Goal: Transaction & Acquisition: Obtain resource

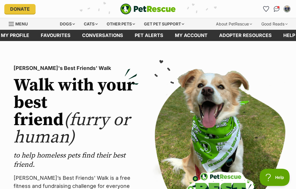
scroll to position [9, 0]
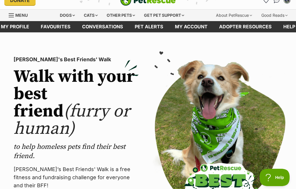
click at [52, 30] on link "Favourites" at bounding box center [55, 26] width 41 height 11
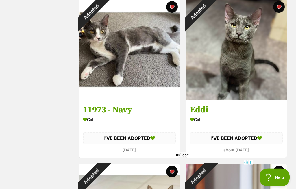
scroll to position [1110, 0]
click at [197, 24] on div "Adopted" at bounding box center [198, 11] width 25 height 25
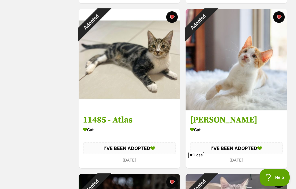
scroll to position [1264, 0]
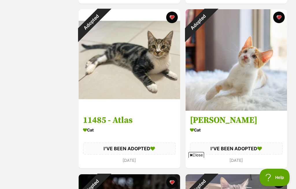
click at [222, 81] on img at bounding box center [236, 59] width 101 height 101
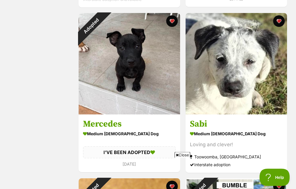
scroll to position [271, 0]
click at [201, 122] on h3 "Sabi" at bounding box center [236, 124] width 93 height 11
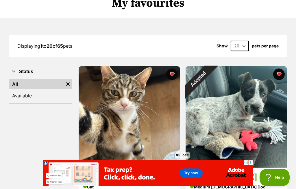
scroll to position [0, 0]
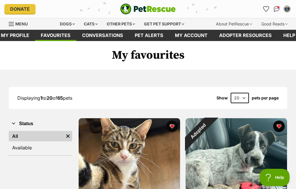
click at [86, 25] on div "Cats" at bounding box center [91, 24] width 22 height 12
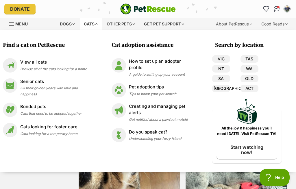
click at [247, 70] on link "WA" at bounding box center [250, 69] width 18 height 8
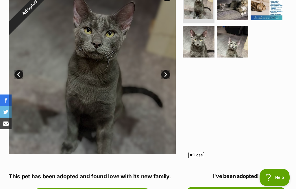
scroll to position [133, 0]
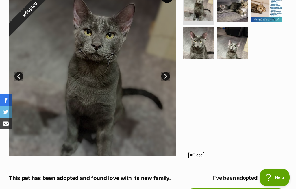
click at [18, 75] on link "Prev" at bounding box center [18, 76] width 9 height 9
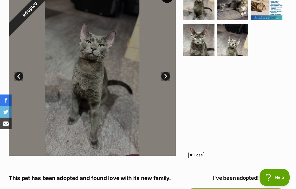
click at [16, 79] on link "Prev" at bounding box center [18, 76] width 9 height 9
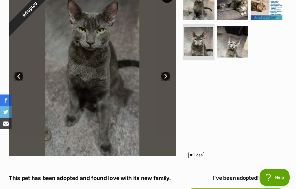
click at [20, 77] on link "Prev" at bounding box center [18, 76] width 9 height 9
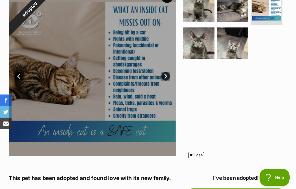
click at [19, 76] on link "Prev" at bounding box center [18, 76] width 9 height 9
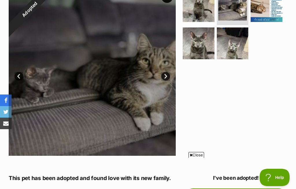
click at [19, 79] on link "Prev" at bounding box center [18, 76] width 9 height 9
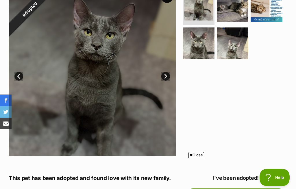
click at [18, 72] on link "Prev" at bounding box center [18, 76] width 9 height 9
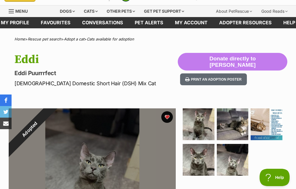
scroll to position [0, 0]
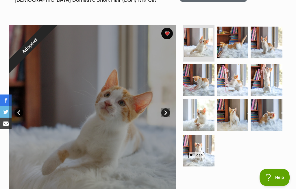
click at [194, 43] on img at bounding box center [198, 42] width 29 height 29
click at [189, 42] on img at bounding box center [198, 42] width 29 height 29
click at [235, 118] on img at bounding box center [233, 115] width 32 height 32
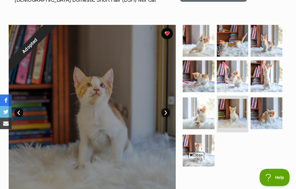
click at [192, 120] on img at bounding box center [199, 113] width 32 height 32
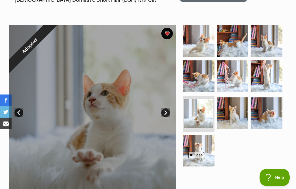
click at [196, 152] on img at bounding box center [199, 151] width 32 height 32
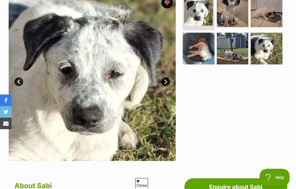
click at [197, 52] on img at bounding box center [199, 49] width 32 height 32
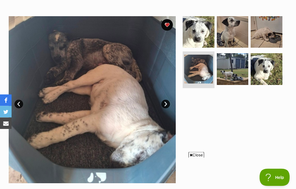
scroll to position [104, 0]
click at [226, 37] on img at bounding box center [233, 32] width 32 height 32
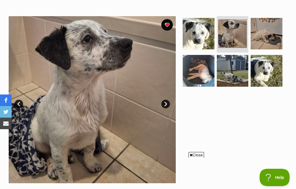
click at [260, 34] on img at bounding box center [267, 34] width 32 height 32
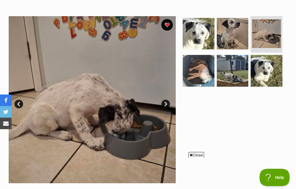
scroll to position [0, 0]
click at [257, 77] on img at bounding box center [267, 71] width 32 height 32
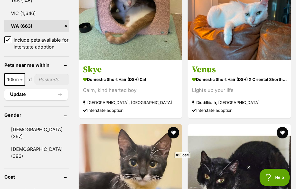
scroll to position [445, 0]
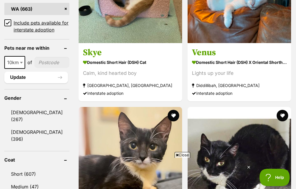
click at [18, 117] on link "Male (267)" at bounding box center [36, 115] width 65 height 19
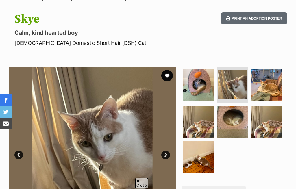
scroll to position [53, 0]
click at [255, 121] on img at bounding box center [267, 122] width 32 height 32
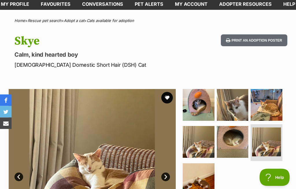
scroll to position [0, 0]
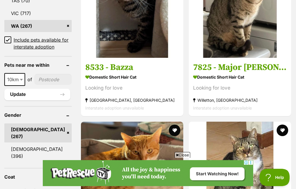
click at [176, 158] on span "Close" at bounding box center [183, 155] width 16 height 6
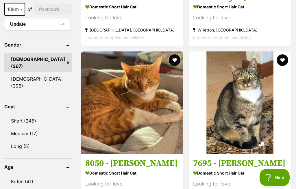
click at [21, 176] on link "Kitten (41)" at bounding box center [37, 182] width 67 height 12
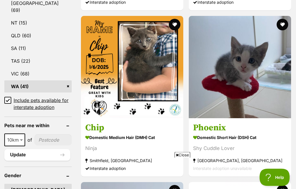
click at [178, 158] on span "Close" at bounding box center [183, 155] width 16 height 6
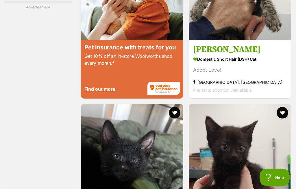
scroll to position [1182, 0]
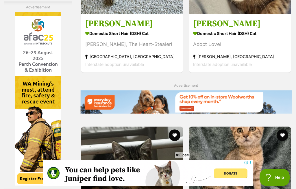
scroll to position [1209, 0]
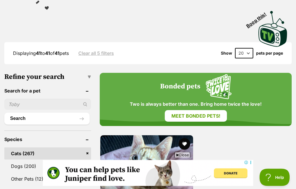
scroll to position [159, 0]
click at [245, 48] on select "20 40 60" at bounding box center [244, 53] width 18 height 10
click at [248, 48] on select "20 40 60" at bounding box center [244, 53] width 18 height 10
select select "60"
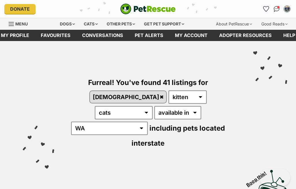
click at [61, 25] on div "Dogs" at bounding box center [67, 24] width 23 height 12
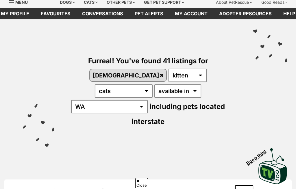
scroll to position [22, 0]
click at [169, 79] on select "any age kitten adult senior" at bounding box center [188, 75] width 38 height 13
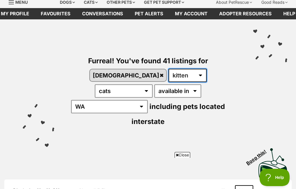
scroll to position [42, 0]
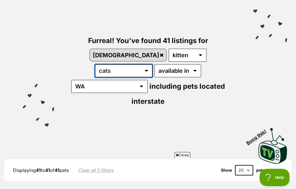
click at [153, 64] on select "any type of pet cats dogs other pets" at bounding box center [124, 70] width 58 height 13
select select "Dogs"
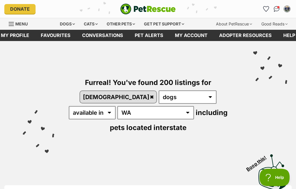
click at [156, 91] on link "male" at bounding box center [118, 97] width 76 height 12
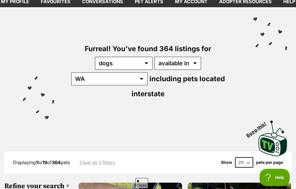
select select "any"
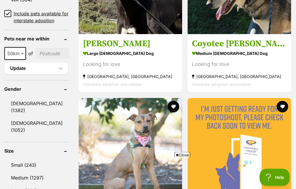
scroll to position [472, 0]
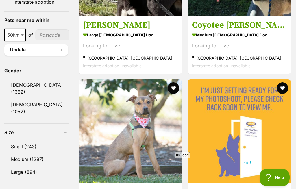
click at [30, 104] on link "[DEMOGRAPHIC_DATA] (1052)" at bounding box center [36, 108] width 65 height 19
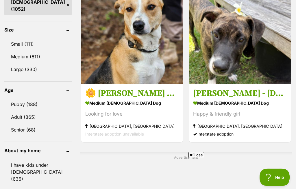
scroll to position [572, 0]
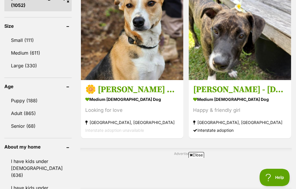
click at [18, 102] on link "Puppy (188)" at bounding box center [37, 101] width 67 height 12
